Goal: Check status

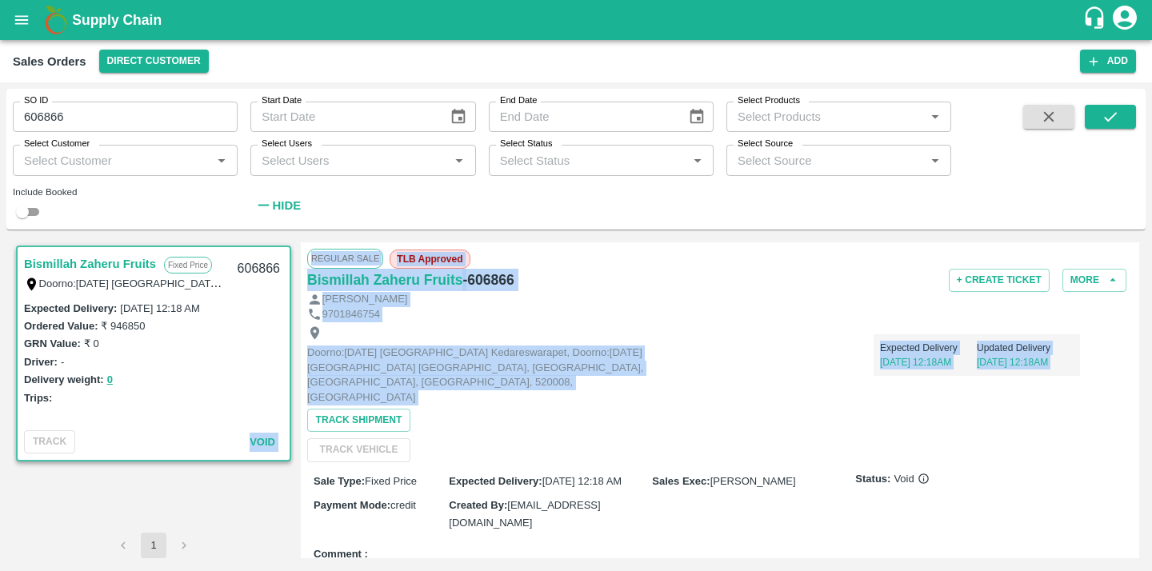
drag, startPoint x: 250, startPoint y: 449, endPoint x: 298, endPoint y: 449, distance: 47.2
click at [298, 449] on div "Bismillah Zaheru Fruits Fixed Price Doorno:18-1-55 Mangamarket Kedareswarapet, …" at bounding box center [576, 400] width 1126 height 316
click at [272, 442] on span "Void" at bounding box center [263, 442] width 26 height 12
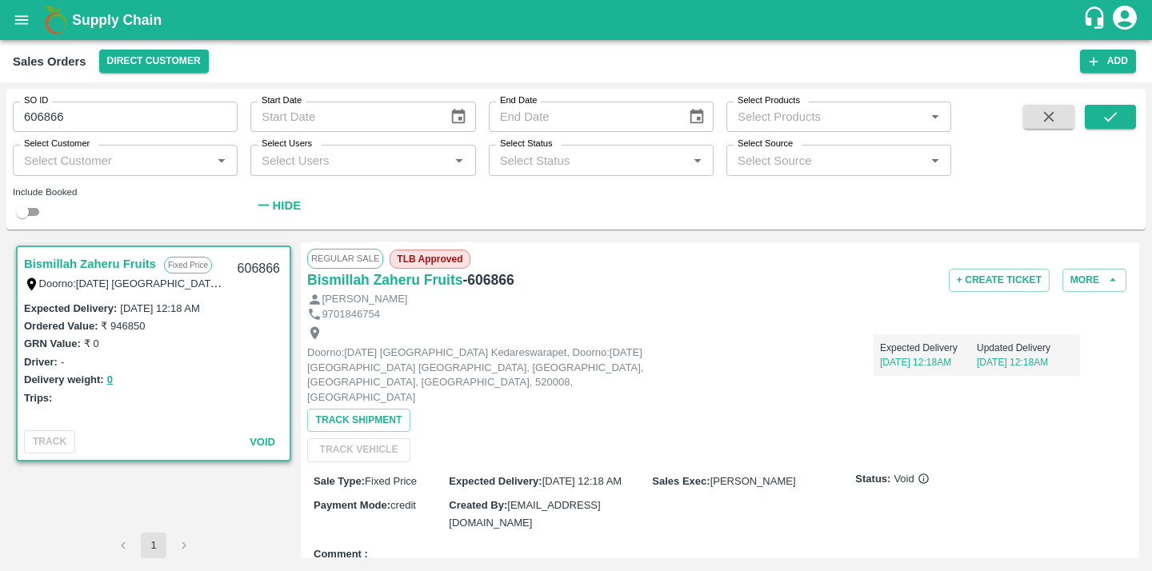
click at [272, 442] on span "Void" at bounding box center [263, 442] width 26 height 12
click at [261, 441] on span "Void" at bounding box center [263, 442] width 26 height 12
click at [1081, 293] on div "[PERSON_NAME]" at bounding box center [719, 299] width 825 height 15
click at [1087, 287] on button "More" at bounding box center [1094, 280] width 64 height 23
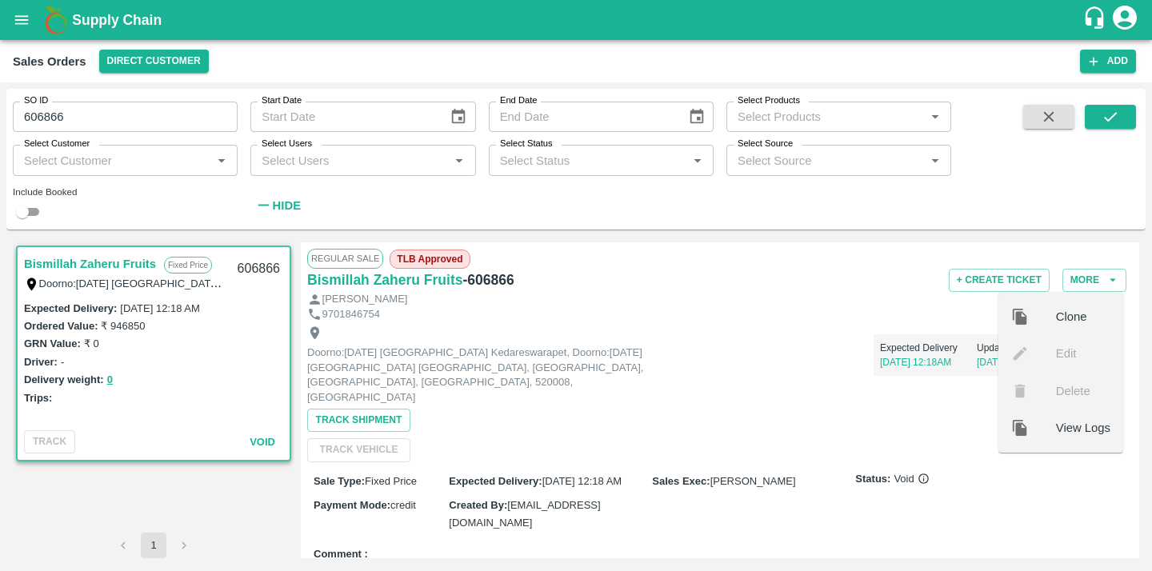
click at [827, 350] on div "Expected Delivery 11 Oct, 12:18AM Updated Delivery 11 Oct, 12:18AM" at bounding box center [873, 349] width 413 height 54
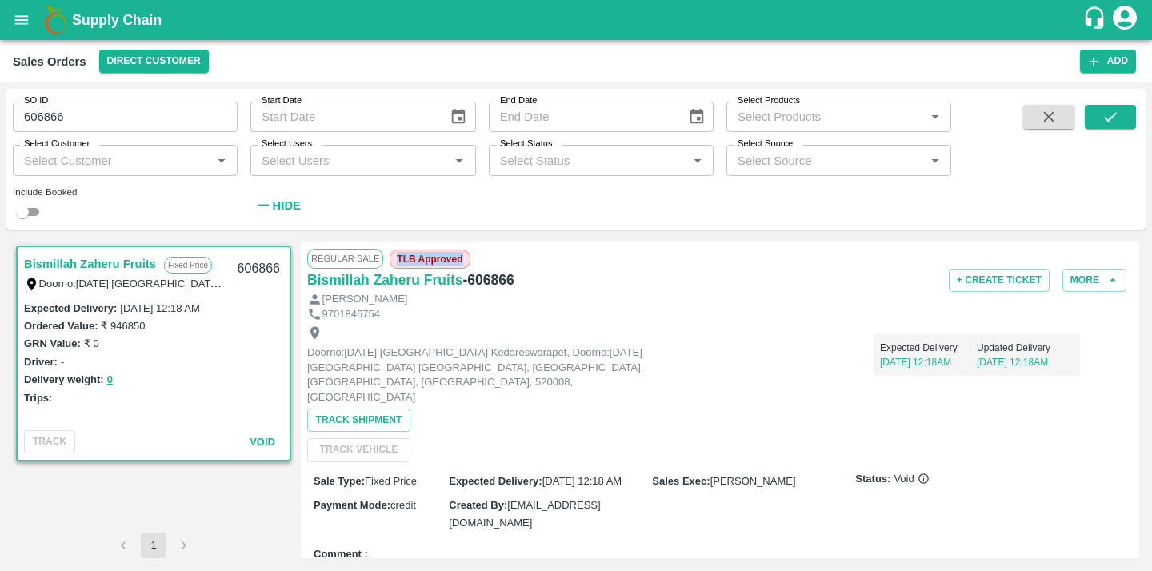
drag, startPoint x: 395, startPoint y: 255, endPoint x: 465, endPoint y: 260, distance: 70.5
click at [465, 260] on span "TLB Approved" at bounding box center [430, 259] width 80 height 19
click at [1117, 286] on button "More" at bounding box center [1094, 280] width 64 height 23
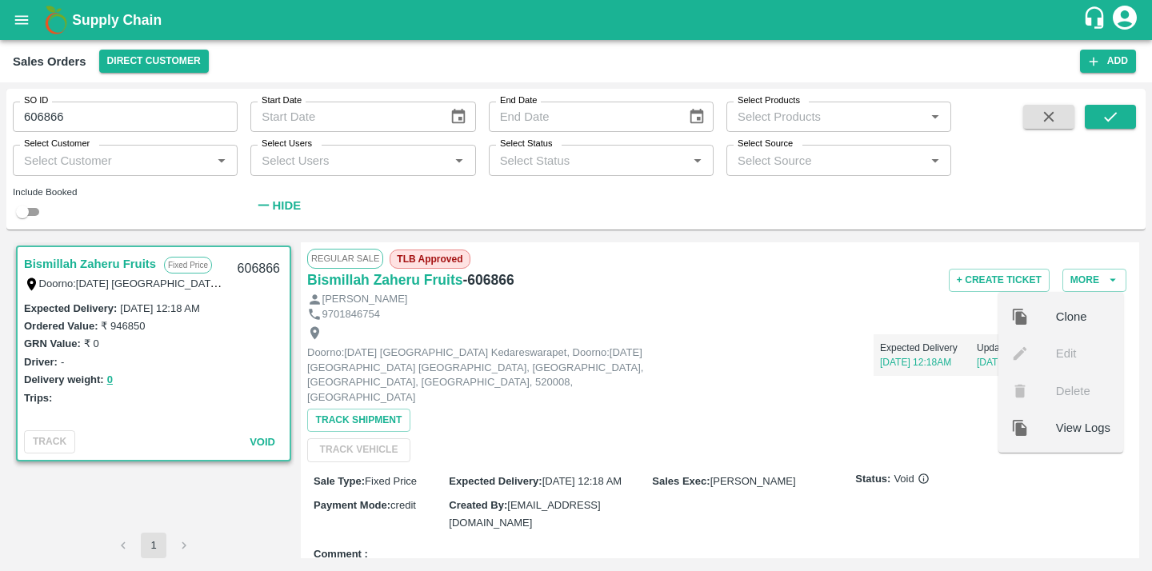
click at [1058, 363] on ul "Clone Edit Delete View Logs" at bounding box center [1060, 372] width 125 height 161
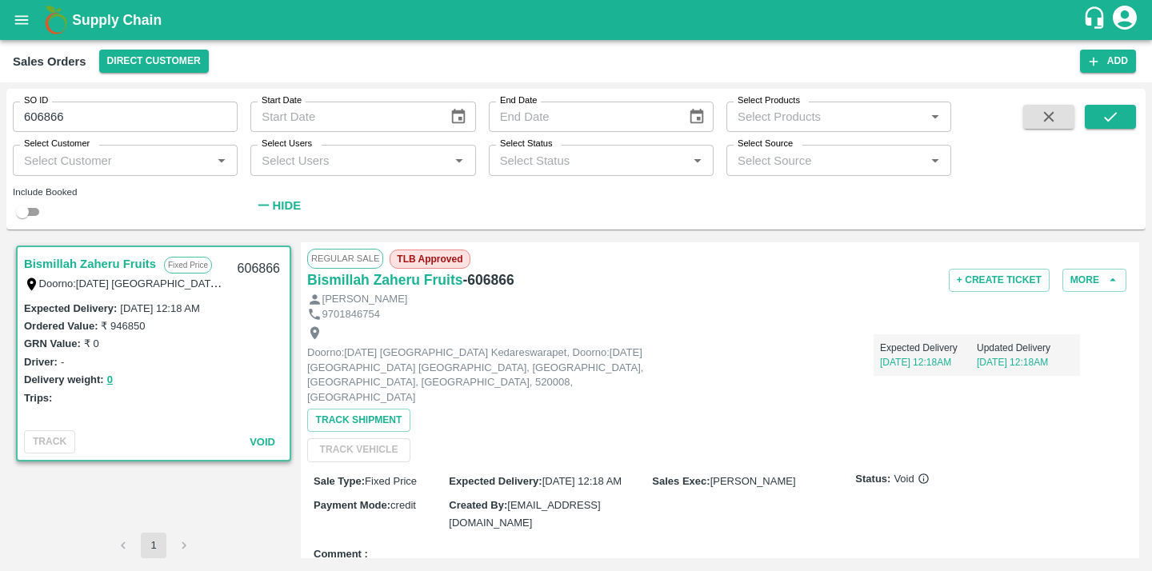
click at [714, 442] on div "Doorno:18-1-55 Mangamarket Kedareswarapet, Doorno:18-1-55 Mangamarket Kedareswa…" at bounding box center [719, 392] width 825 height 140
click at [1095, 285] on button "More" at bounding box center [1094, 280] width 64 height 23
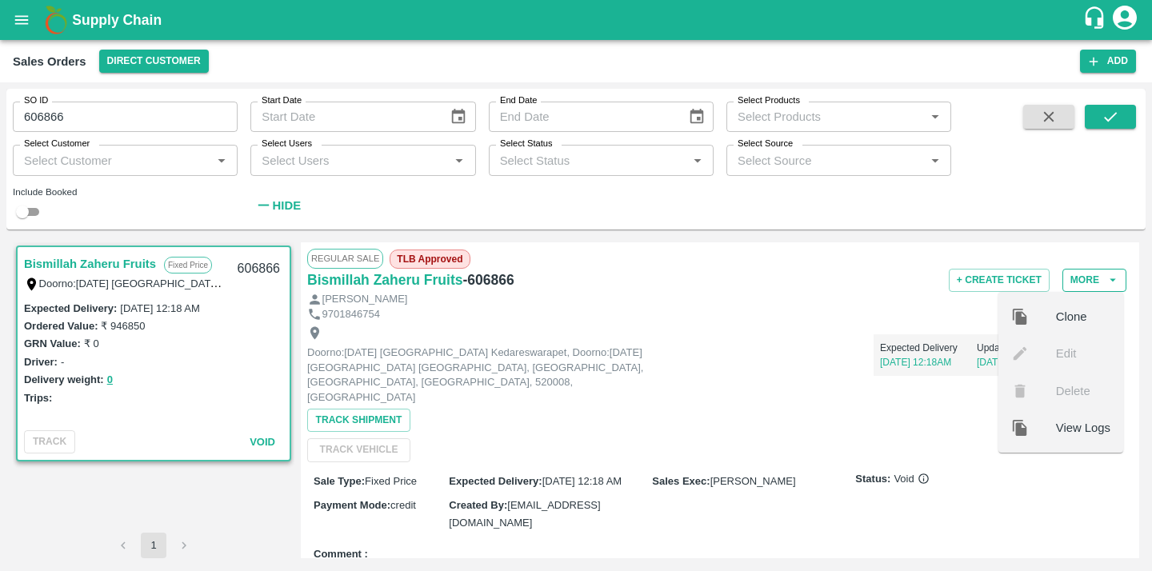
click at [1095, 285] on button "More" at bounding box center [1094, 280] width 64 height 23
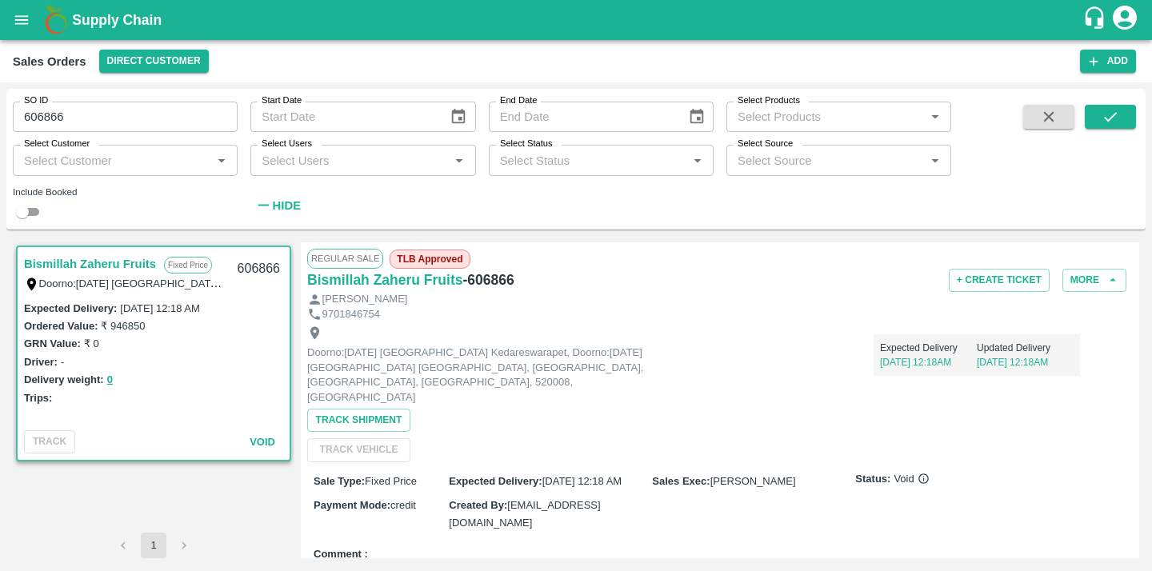
click at [262, 445] on span "Void" at bounding box center [263, 442] width 26 height 12
drag, startPoint x: 464, startPoint y: 258, endPoint x: 397, endPoint y: 259, distance: 67.2
click at [397, 259] on span "TLB Approved" at bounding box center [430, 259] width 80 height 19
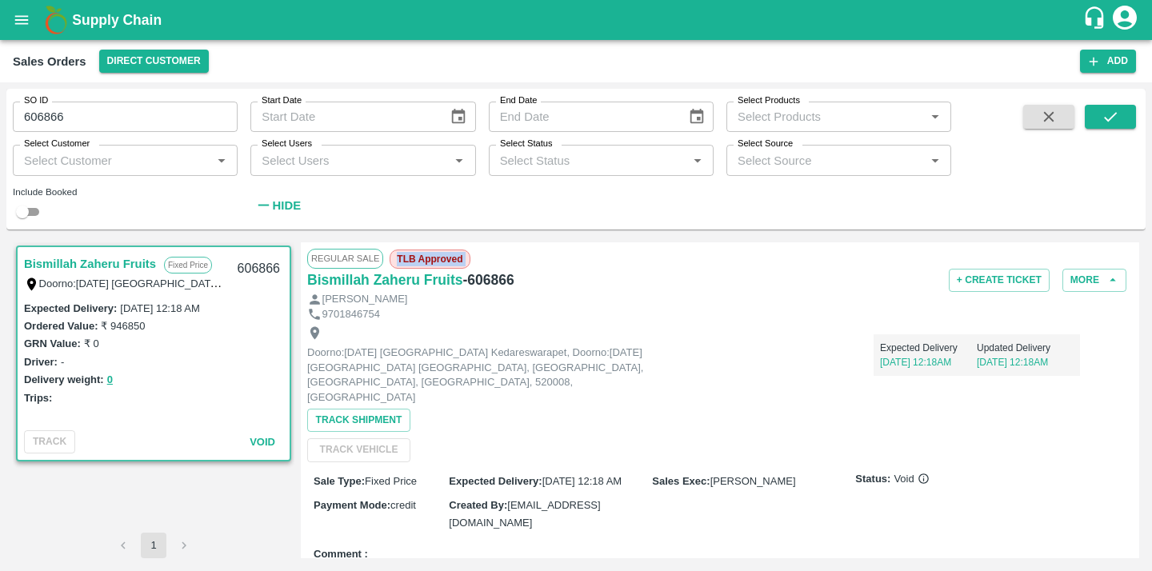
drag, startPoint x: 397, startPoint y: 259, endPoint x: 477, endPoint y: 260, distance: 80.8
click at [477, 260] on div "Regular Sale TLB Approved" at bounding box center [719, 258] width 825 height 19
click at [431, 254] on span "TLB Approved" at bounding box center [430, 259] width 80 height 19
drag, startPoint x: 398, startPoint y: 259, endPoint x: 473, endPoint y: 258, distance: 76.0
click at [473, 259] on div "Regular Sale TLB Approved" at bounding box center [719, 258] width 825 height 19
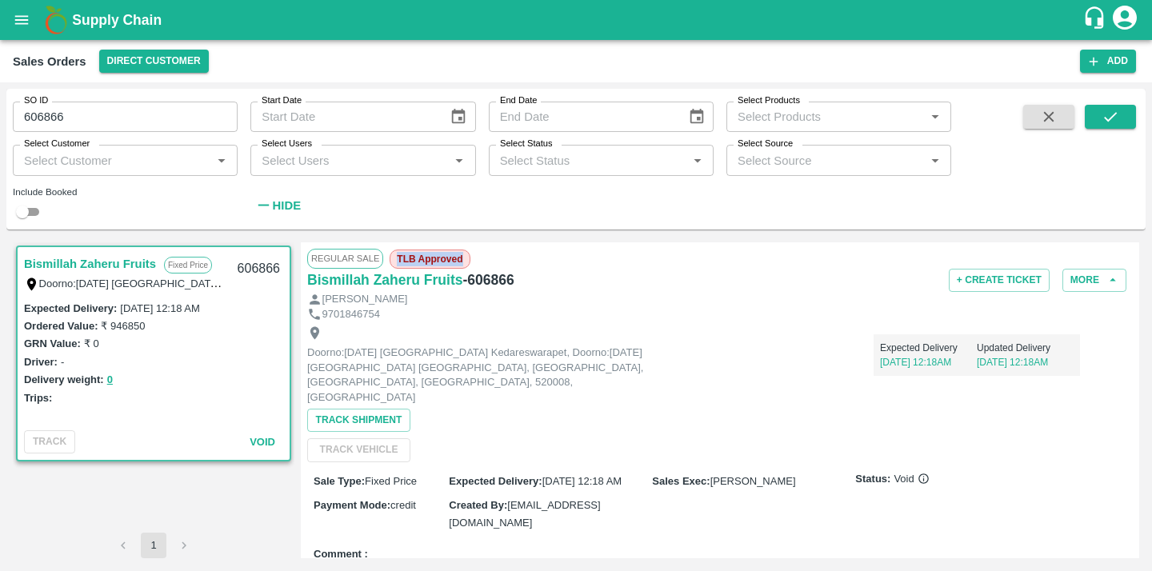
click at [473, 258] on div "Regular Sale TLB Approved" at bounding box center [719, 258] width 825 height 19
click at [107, 377] on button "0" at bounding box center [110, 380] width 6 height 18
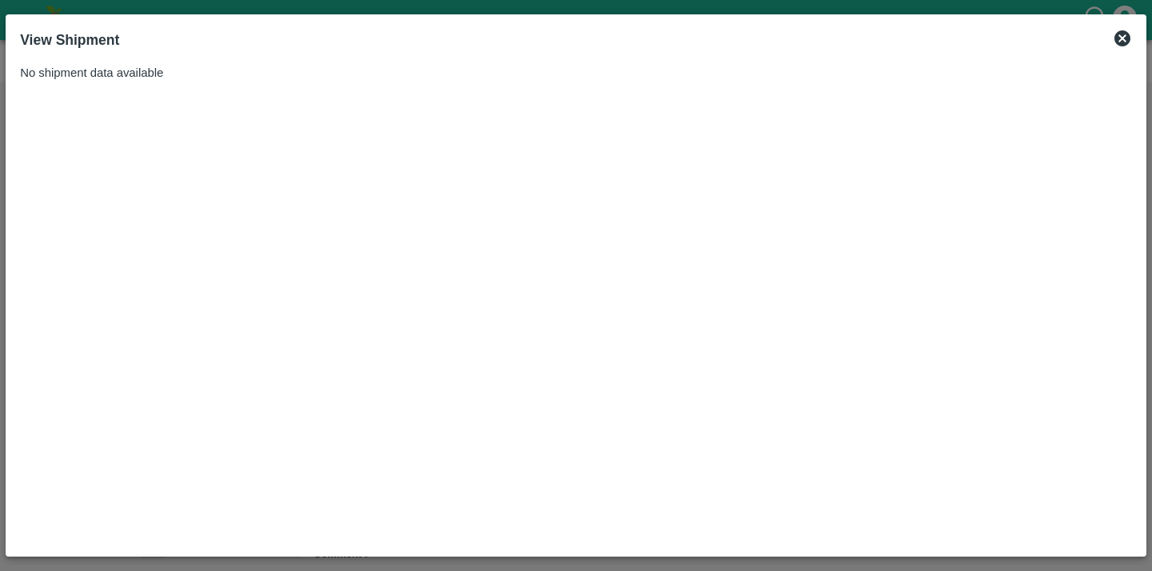
click at [1128, 35] on icon at bounding box center [1122, 38] width 16 height 16
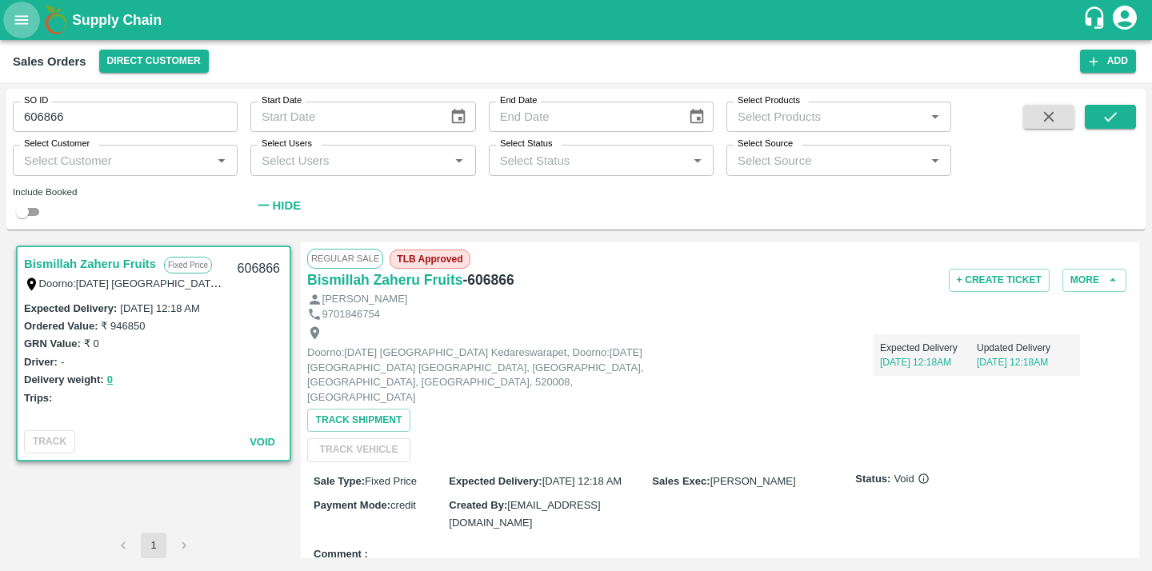
click at [7, 24] on button "open drawer" at bounding box center [21, 20] width 37 height 37
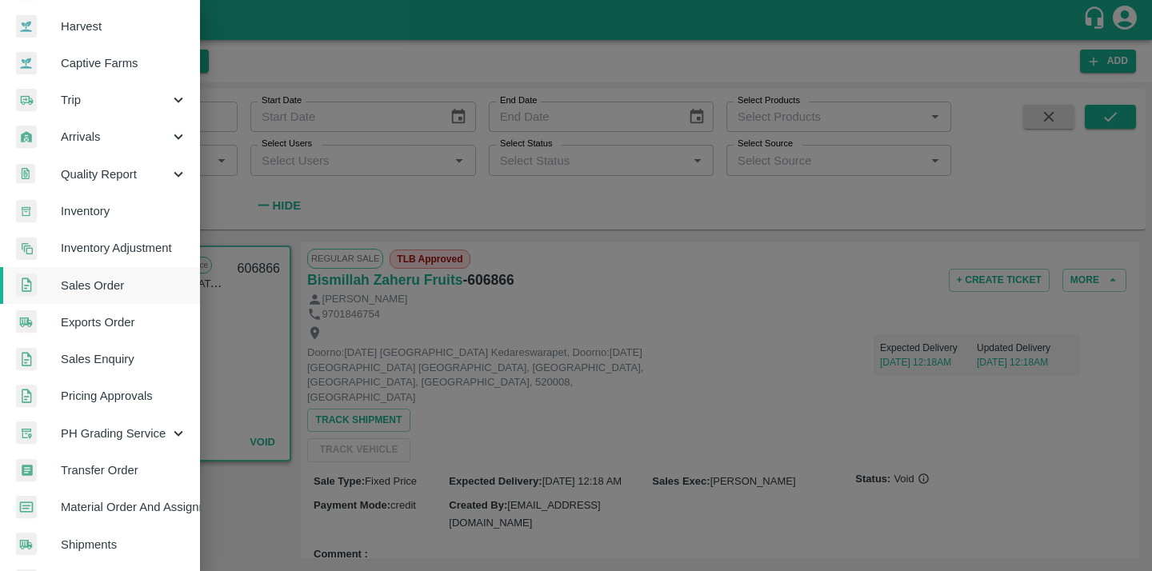
scroll to position [152, 0]
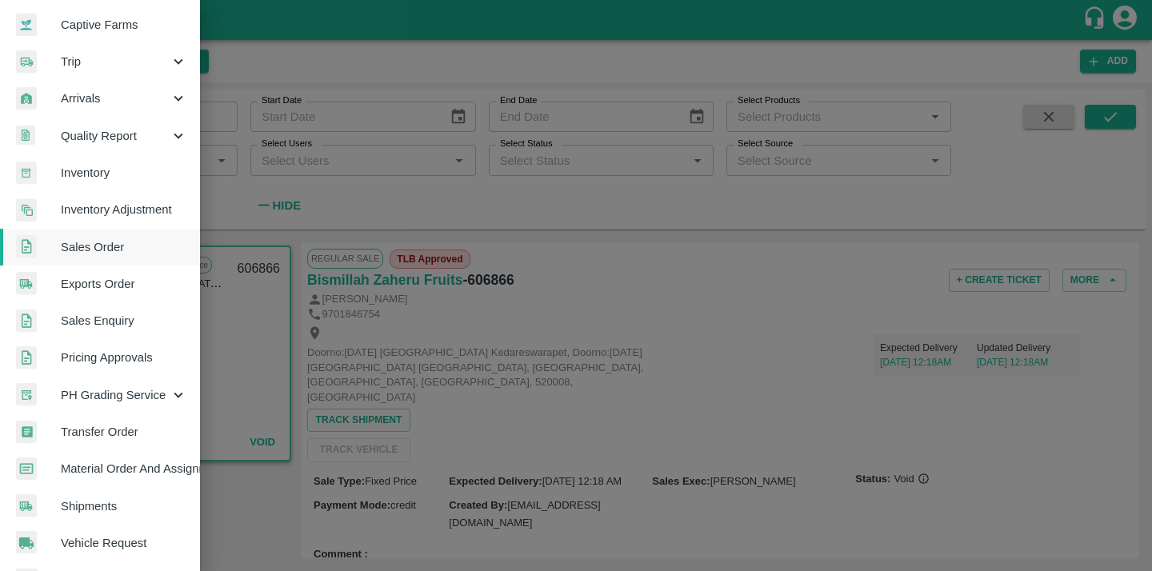
click at [137, 459] on link "Material Order And Assignment" at bounding box center [100, 468] width 200 height 37
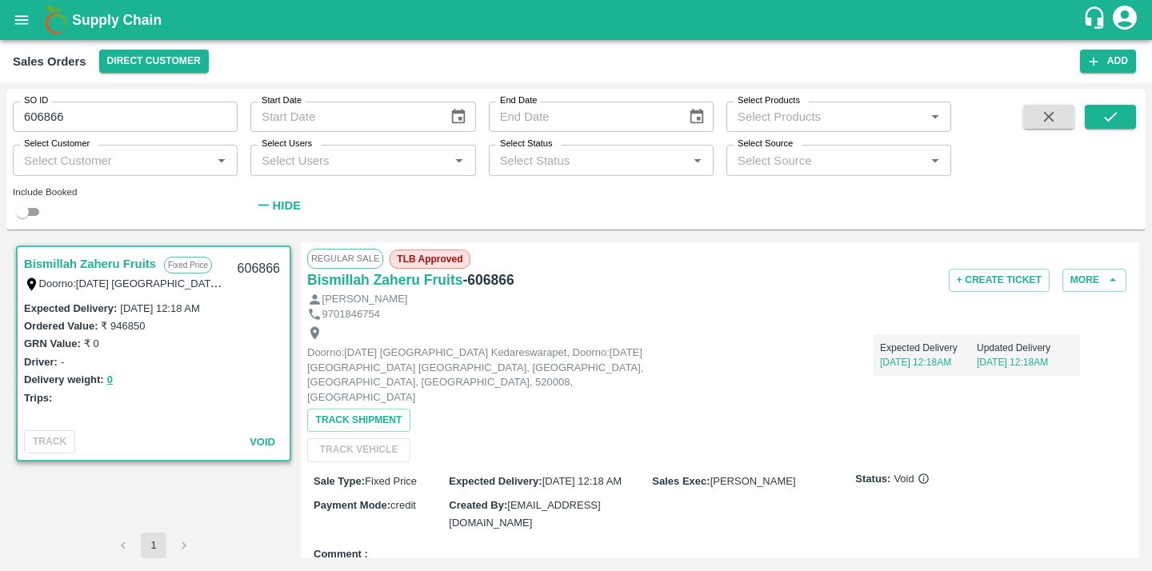
click at [467, 270] on h6 "- 606866" at bounding box center [487, 280] width 51 height 22
click at [483, 278] on h6 "- 606866" at bounding box center [487, 280] width 51 height 22
copy h6 "606866"
click at [657, 354] on p "Doorno:[DATE] [GEOGRAPHIC_DATA] Kedareswarapet, Doorno:[DATE] [GEOGRAPHIC_DATA]…" at bounding box center [487, 375] width 360 height 59
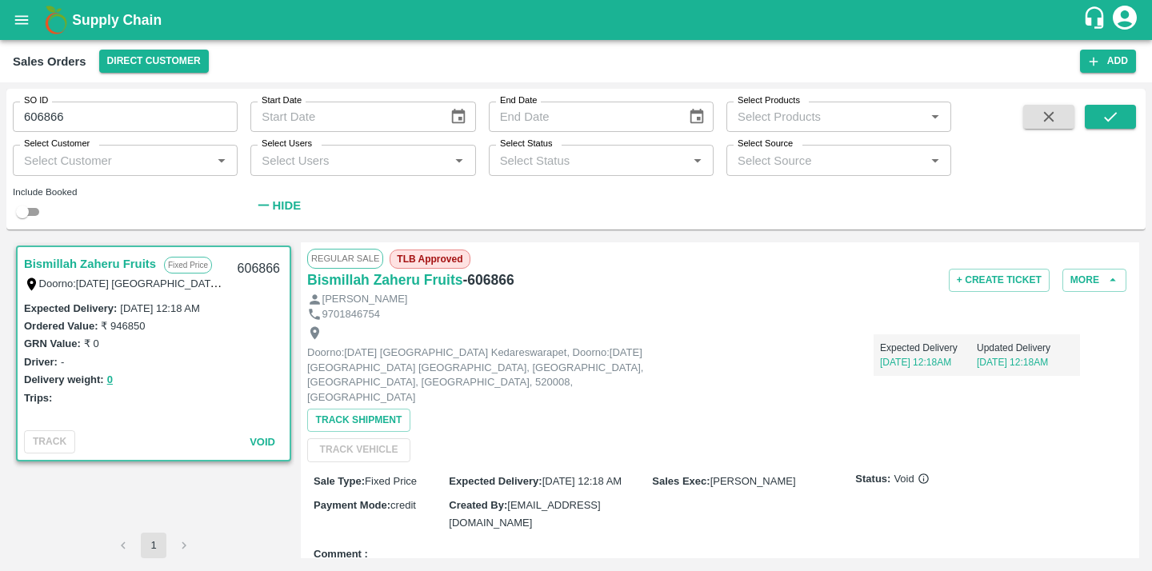
click at [655, 362] on p "Doorno:[DATE] [GEOGRAPHIC_DATA] Kedareswarapet, Doorno:[DATE] [GEOGRAPHIC_DATA]…" at bounding box center [487, 375] width 360 height 59
click at [634, 366] on p "Doorno:[DATE] [GEOGRAPHIC_DATA] Kedareswarapet, Doorno:[DATE] [GEOGRAPHIC_DATA]…" at bounding box center [487, 375] width 360 height 59
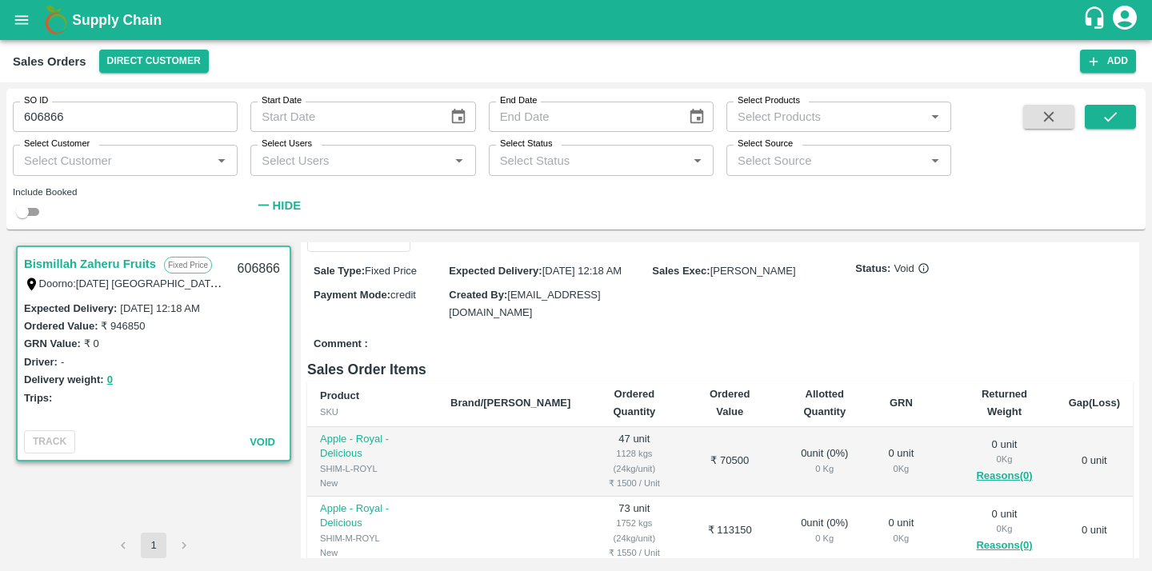
scroll to position [0, 0]
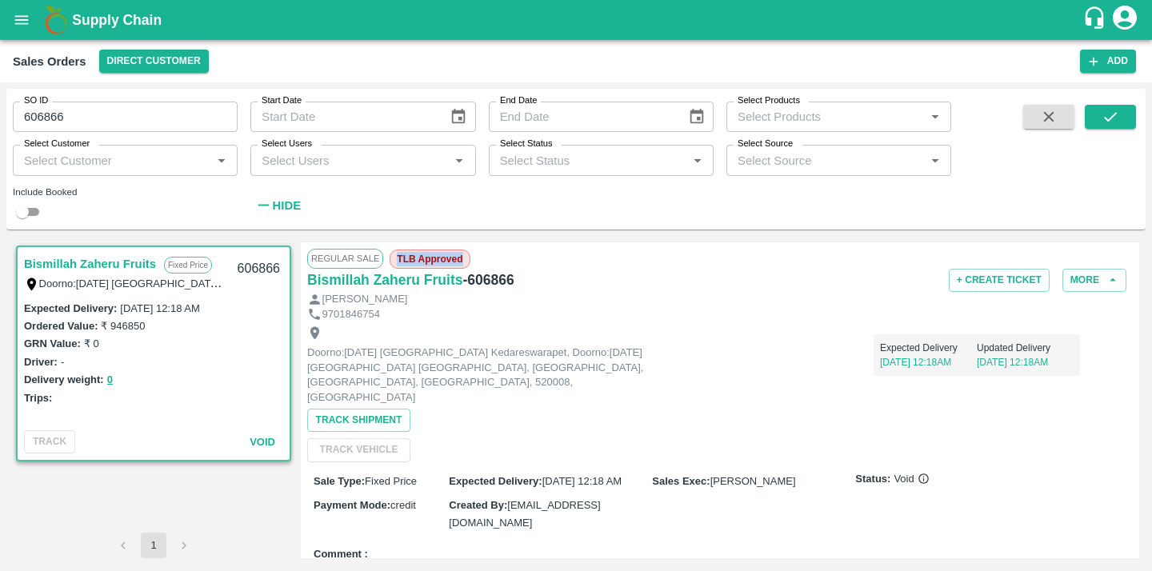
drag, startPoint x: 397, startPoint y: 258, endPoint x: 479, endPoint y: 256, distance: 82.4
click at [479, 256] on div "Regular Sale TLB Approved" at bounding box center [719, 258] width 825 height 19
click at [477, 255] on div "Regular Sale TLB Approved" at bounding box center [719, 258] width 825 height 19
drag, startPoint x: 461, startPoint y: 256, endPoint x: 391, endPoint y: 262, distance: 70.6
click at [391, 262] on span "TLB Approved" at bounding box center [430, 259] width 80 height 19
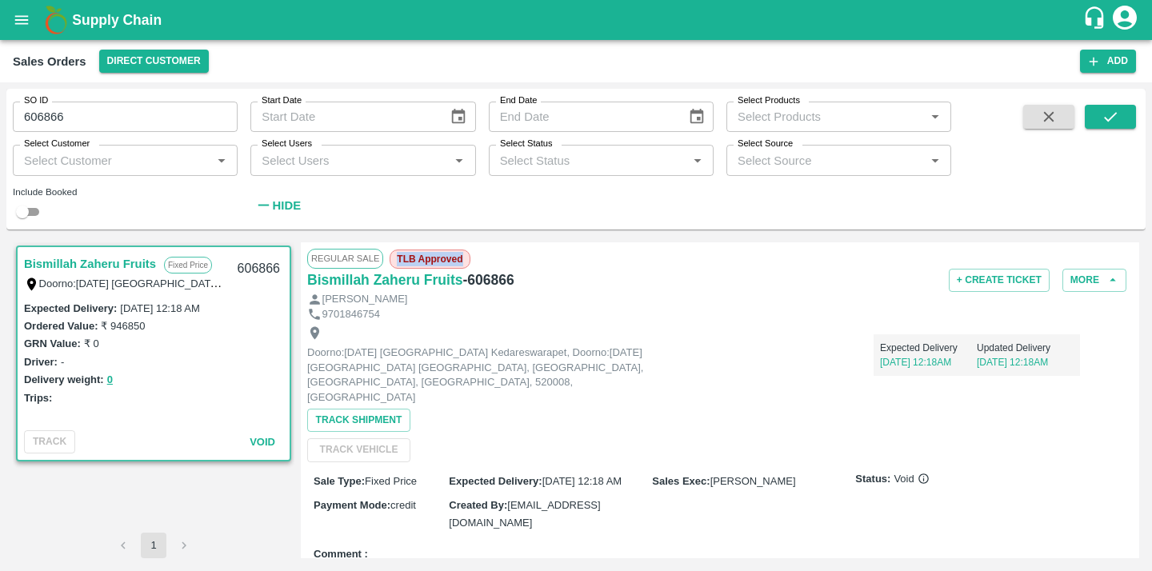
click at [391, 262] on span "TLB Approved" at bounding box center [430, 259] width 80 height 19
drag, startPoint x: 394, startPoint y: 258, endPoint x: 463, endPoint y: 258, distance: 68.8
click at [464, 258] on span "TLB Approved" at bounding box center [430, 259] width 80 height 19
click at [463, 258] on span "TLB Approved" at bounding box center [430, 259] width 80 height 19
click at [14, 28] on icon "open drawer" at bounding box center [22, 20] width 18 height 18
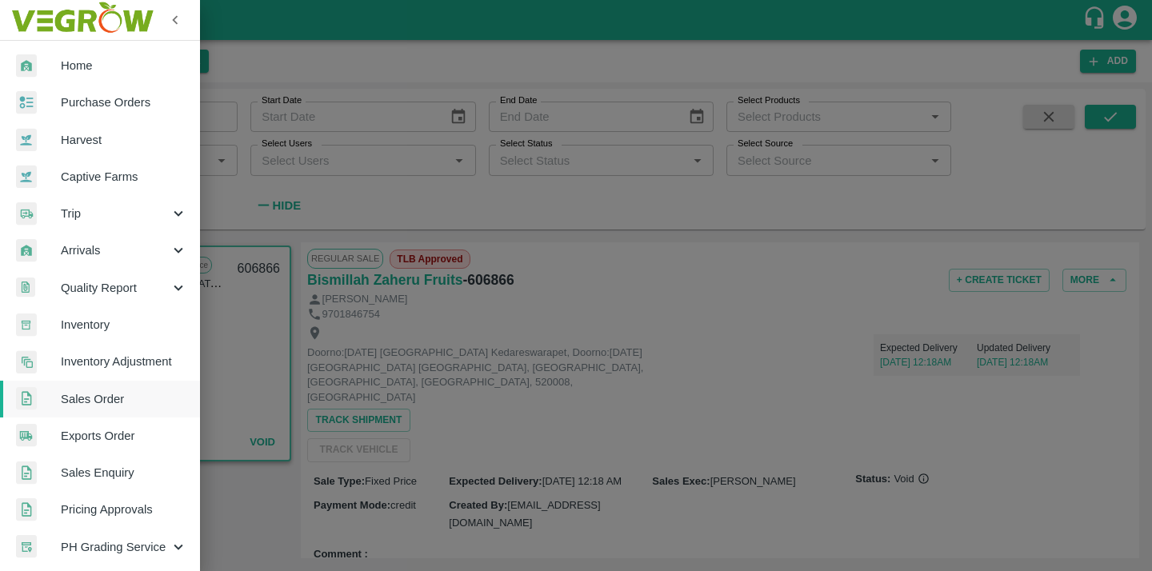
click at [314, 197] on div at bounding box center [576, 285] width 1152 height 571
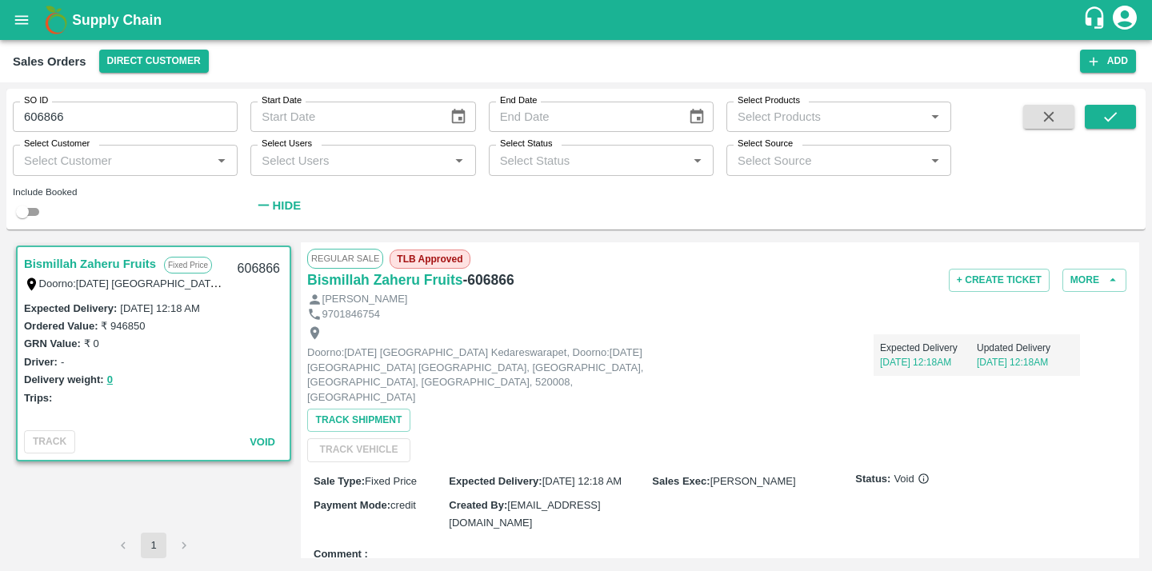
drag, startPoint x: 538, startPoint y: 272, endPoint x: 542, endPoint y: 280, distance: 8.9
click at [542, 280] on div "Bismillah Zaheru Fruits - 606866" at bounding box center [444, 280] width 275 height 22
click at [609, 337] on div "Doorno:[DATE] [GEOGRAPHIC_DATA] Kedareswarapet, Doorno:[DATE] [GEOGRAPHIC_DATA]…" at bounding box center [487, 365] width 360 height 79
click at [134, 130] on input "606866" at bounding box center [125, 117] width 225 height 30
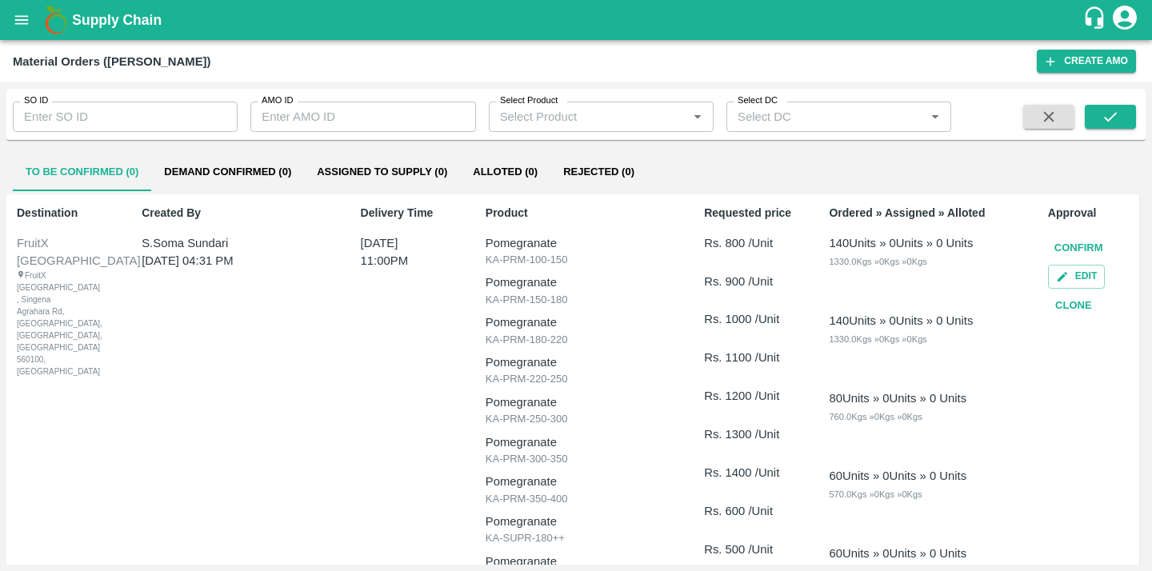
click at [166, 115] on input "SO ID" at bounding box center [125, 117] width 225 height 30
paste input "606866"
type input "606866"
click at [1103, 112] on icon "submit" at bounding box center [1110, 117] width 18 height 18
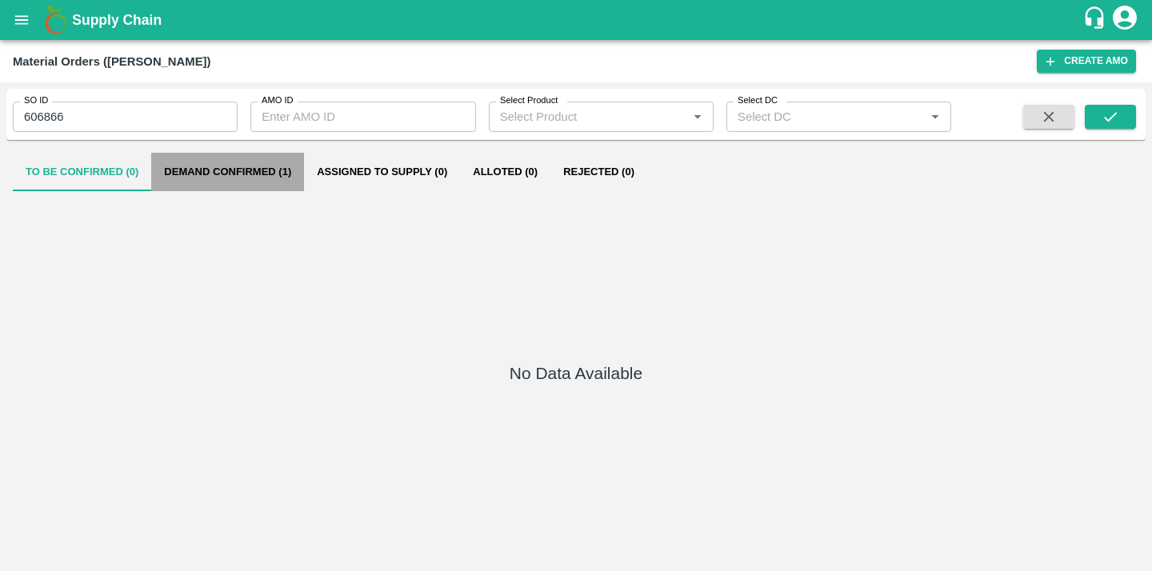
click at [246, 175] on button "Demand Confirmed (1)" at bounding box center [227, 172] width 153 height 38
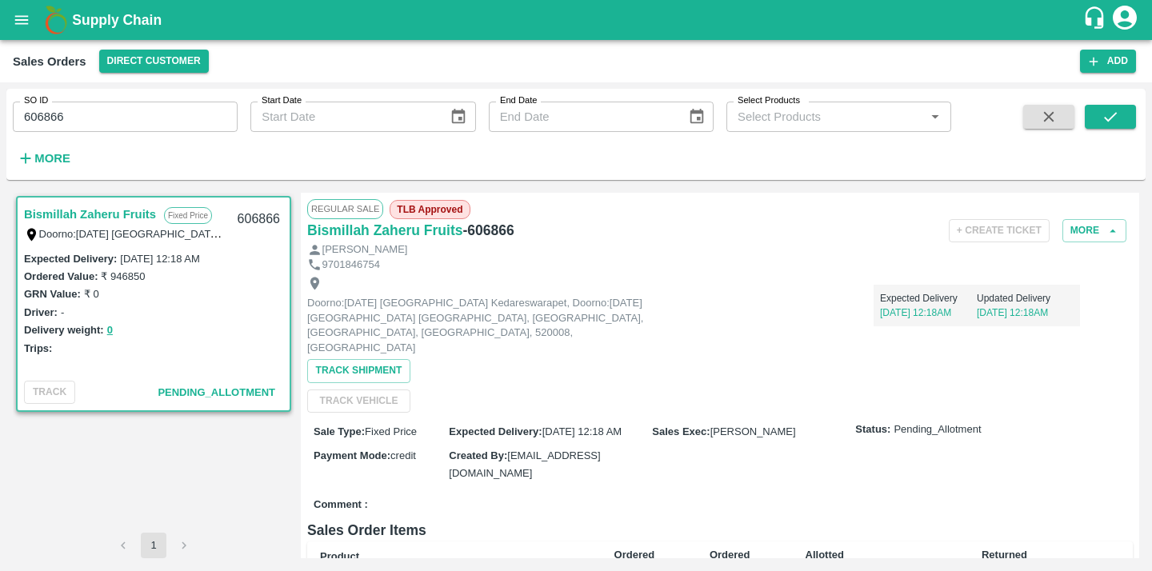
click at [116, 118] on input "606866" at bounding box center [125, 117] width 225 height 30
click at [1114, 121] on icon "submit" at bounding box center [1110, 117] width 18 height 18
click at [1100, 219] on button "More" at bounding box center [1094, 230] width 64 height 23
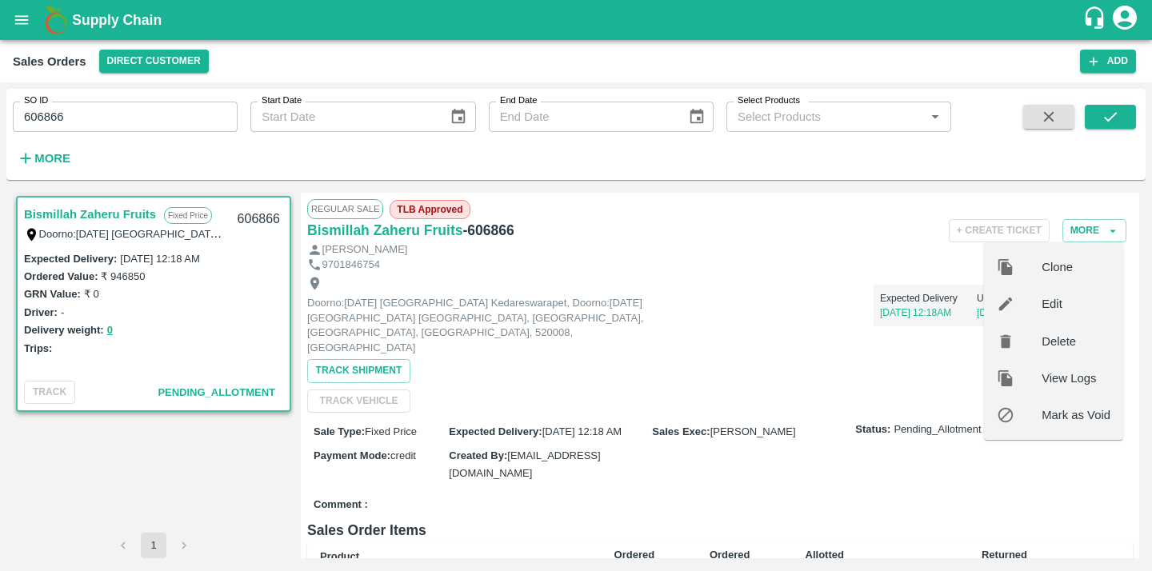
click at [880, 315] on p "[DATE] 12:18AM" at bounding box center [928, 313] width 97 height 14
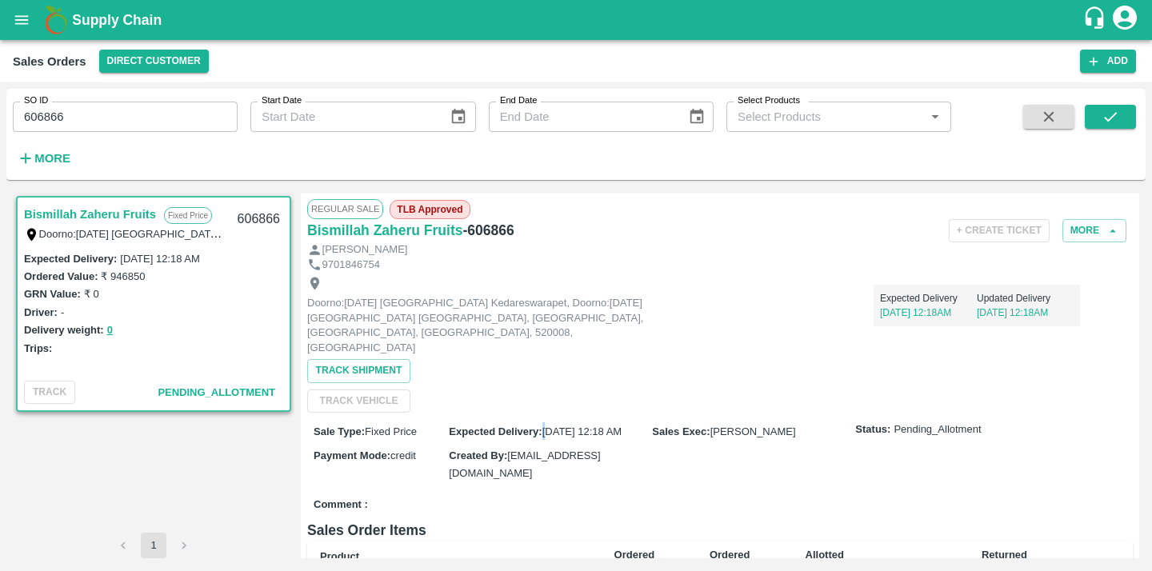
drag, startPoint x: 542, startPoint y: 419, endPoint x: 582, endPoint y: 421, distance: 40.0
click at [569, 422] on div "Expected Delivery : [DATE] 12:18 AM" at bounding box center [550, 431] width 203 height 18
click at [599, 425] on span "[DATE] 12:18 AM" at bounding box center [581, 431] width 79 height 12
click at [601, 425] on span "[DATE] 12:18 AM" at bounding box center [581, 431] width 79 height 12
drag, startPoint x: 601, startPoint y: 421, endPoint x: 547, endPoint y: 416, distance: 53.8
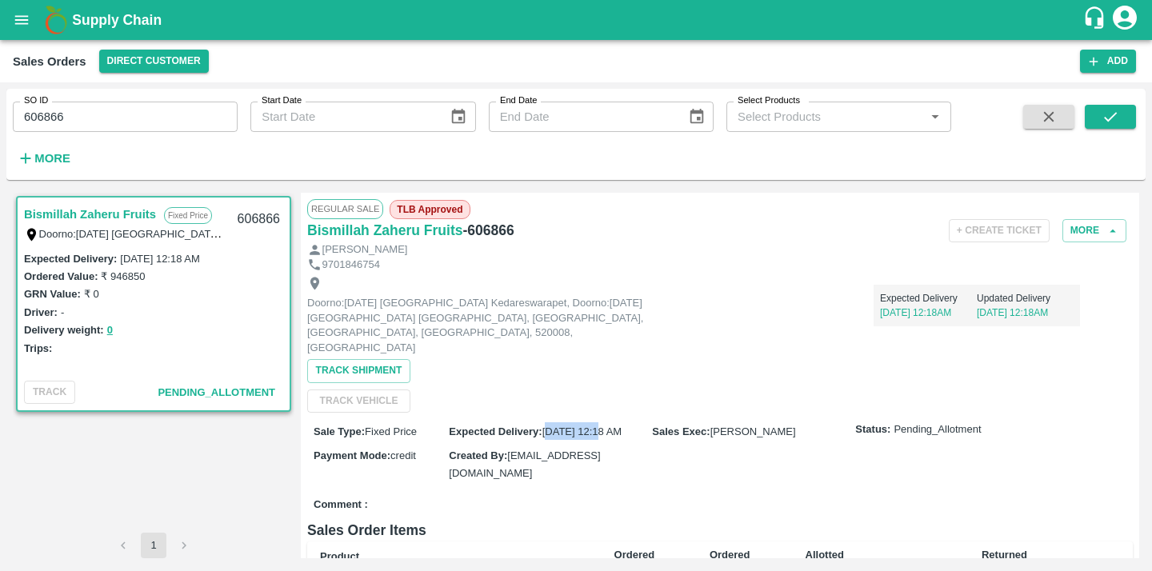
click at [547, 425] on span "[DATE] 12:18 AM" at bounding box center [581, 431] width 79 height 12
drag, startPoint x: 565, startPoint y: 415, endPoint x: 721, endPoint y: 421, distance: 156.9
click at [719, 418] on div "Sale Type : Fixed Price Expected Delivery : 15 Oct 2025, 05:30 AM Sales Exec : …" at bounding box center [719, 452] width 825 height 79
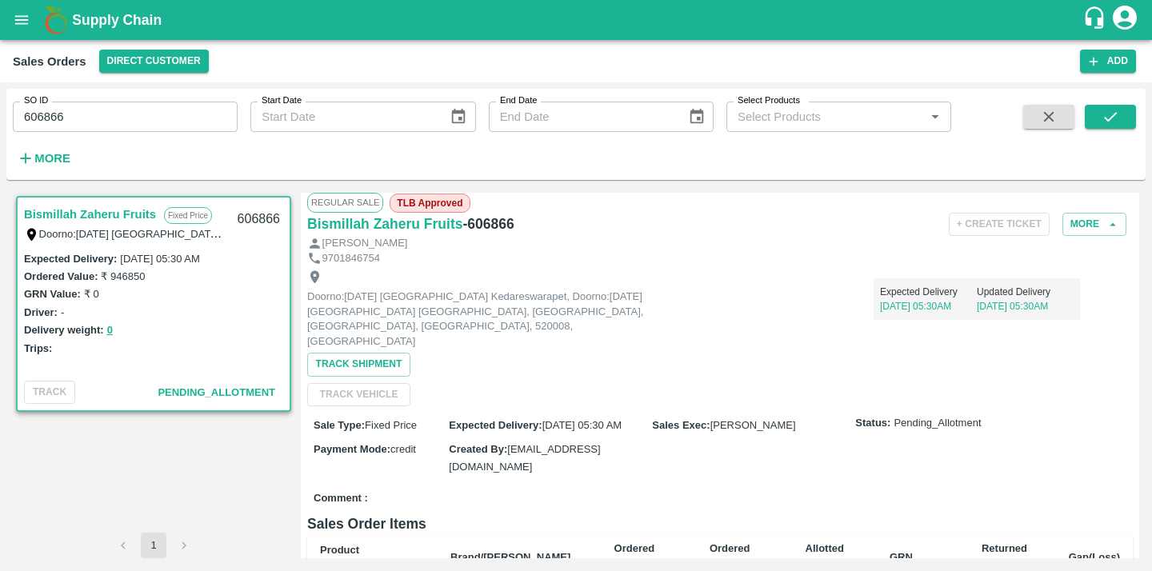
click at [721, 423] on div "Sale Type : Fixed Price Expected Delivery : 15 Oct 2025, 05:30 AM Sales Exec : …" at bounding box center [719, 445] width 825 height 79
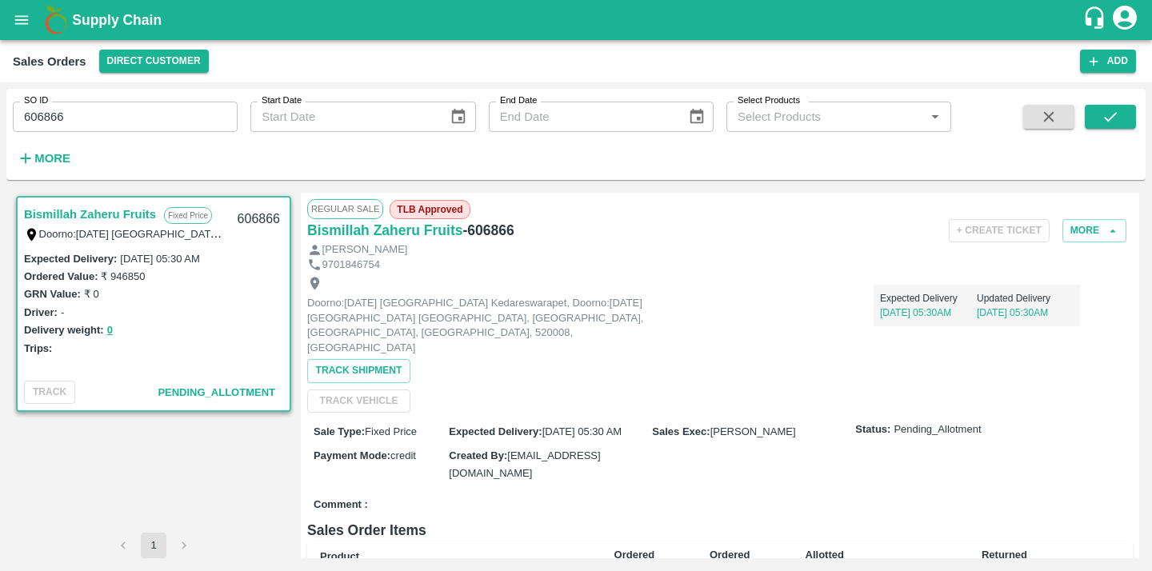
click at [425, 210] on span "TLB Approved" at bounding box center [430, 209] width 80 height 19
click at [497, 206] on div "Regular Sale TLB Approved" at bounding box center [719, 208] width 825 height 19
drag, startPoint x: 424, startPoint y: 210, endPoint x: 483, endPoint y: 210, distance: 59.2
click at [483, 210] on div "Regular Sale TLB Approved" at bounding box center [719, 208] width 825 height 19
